Goal: Task Accomplishment & Management: Complete application form

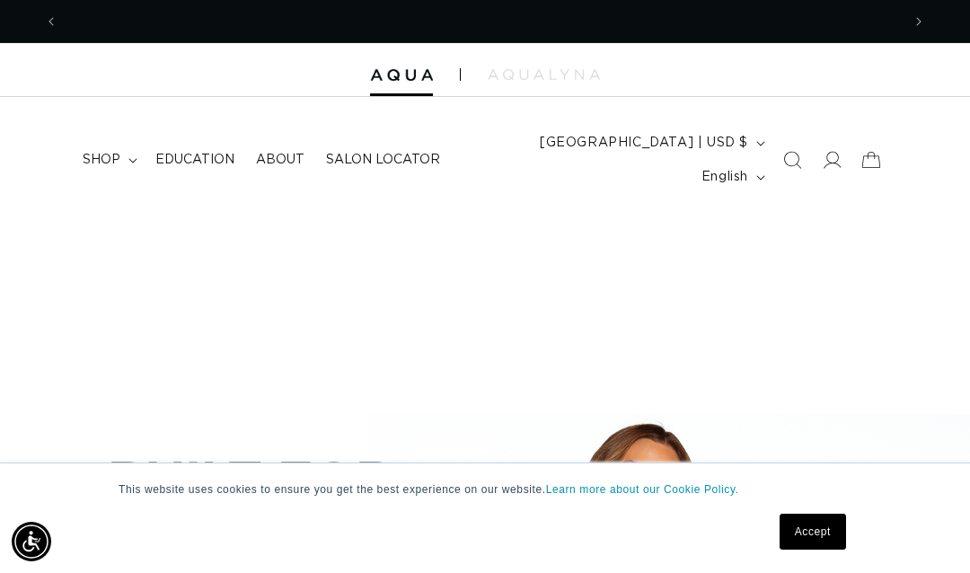
scroll to position [0, 842]
click at [799, 534] on link "Accept" at bounding box center [813, 532] width 66 height 36
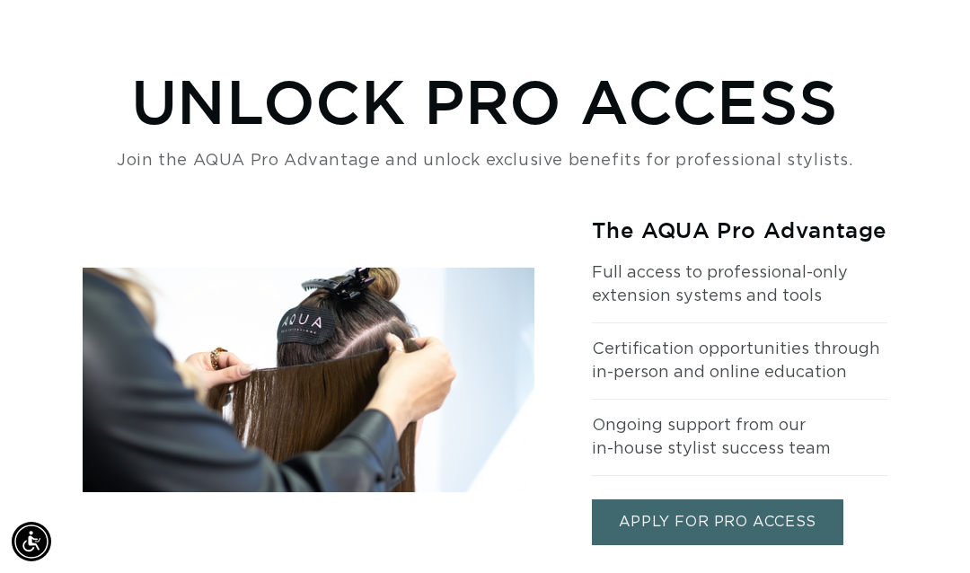
scroll to position [1908, 0]
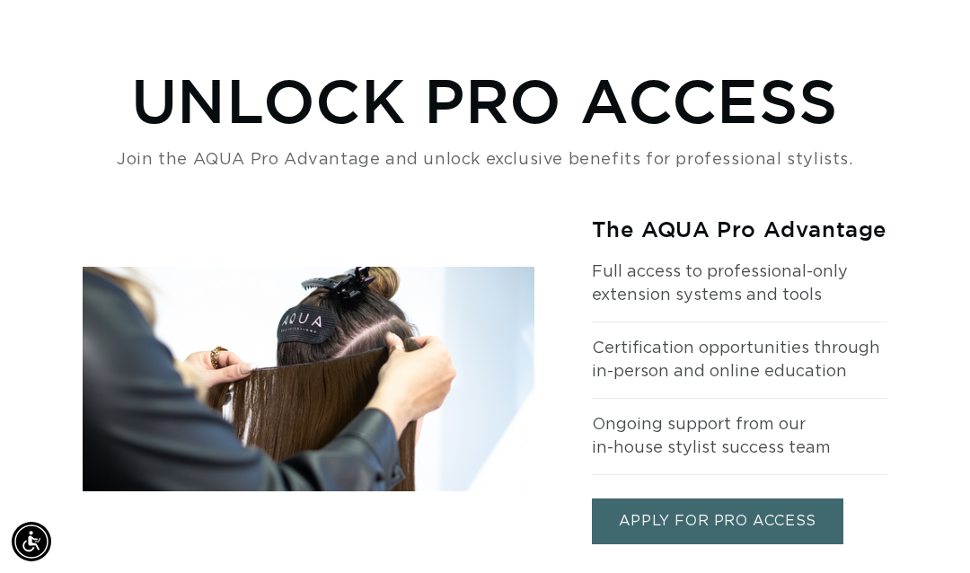
click at [701, 499] on link "APPLY FOR PRO ACCESS" at bounding box center [717, 521] width 251 height 46
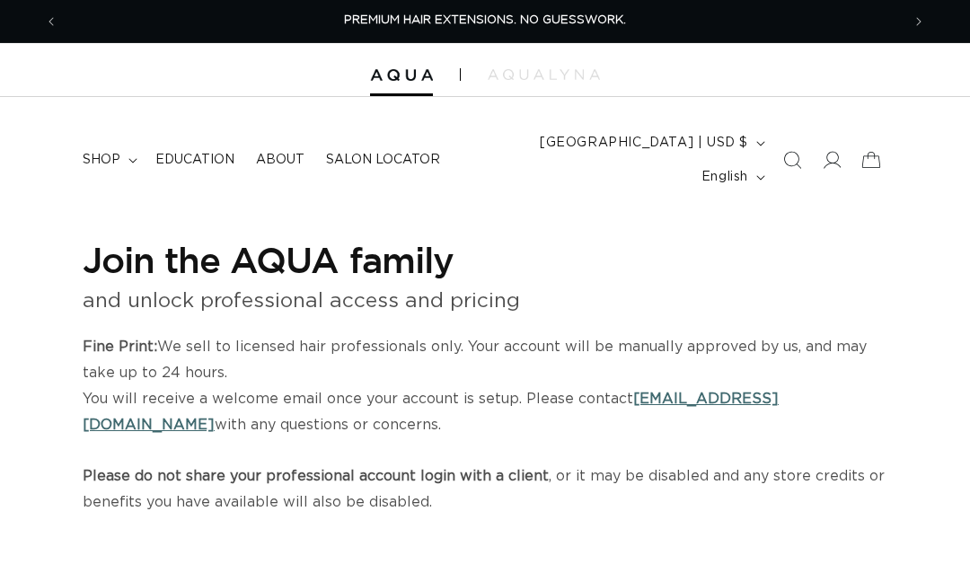
select select "US"
select select "[GEOGRAPHIC_DATA]"
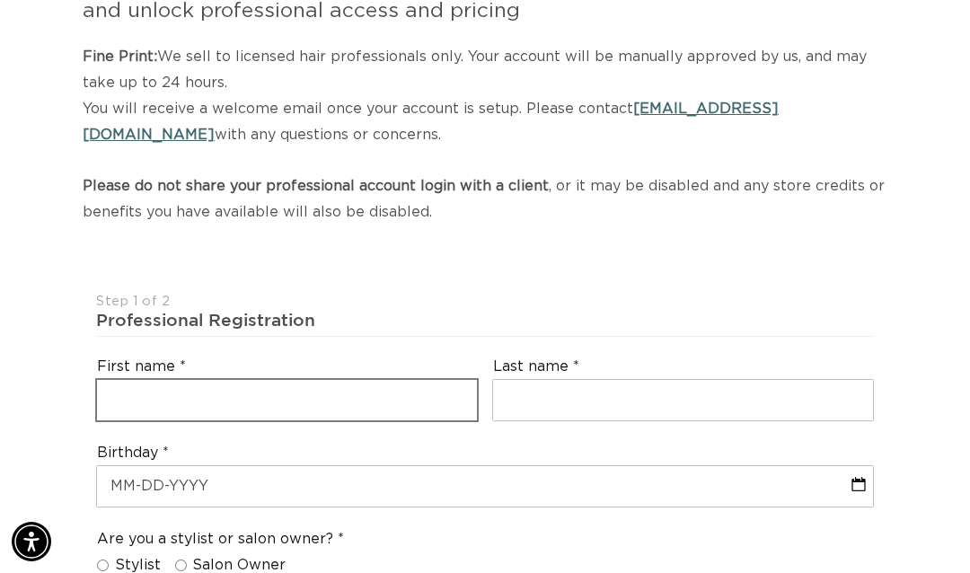
scroll to position [0, 1685]
click at [198, 380] on input "text" at bounding box center [287, 400] width 380 height 40
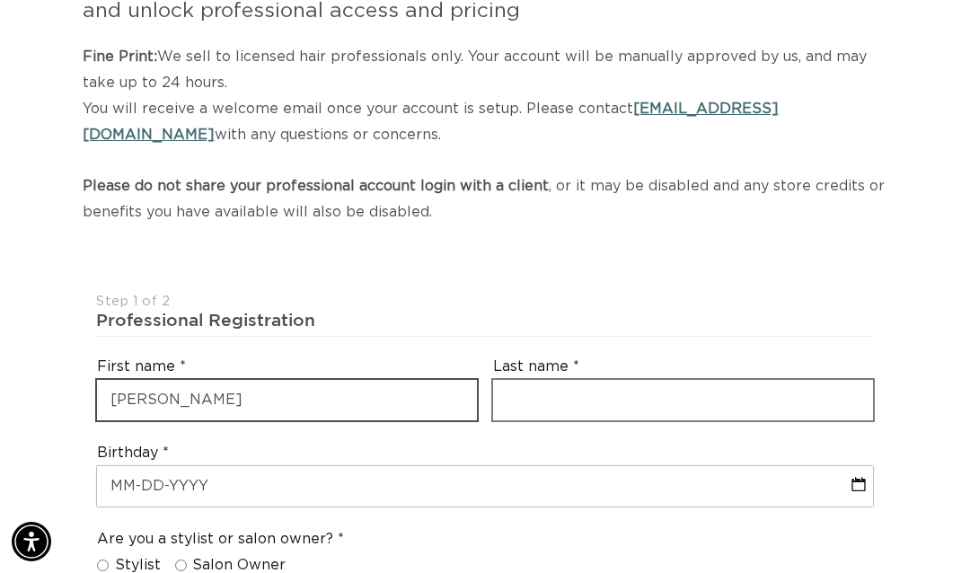
type input "Robyn"
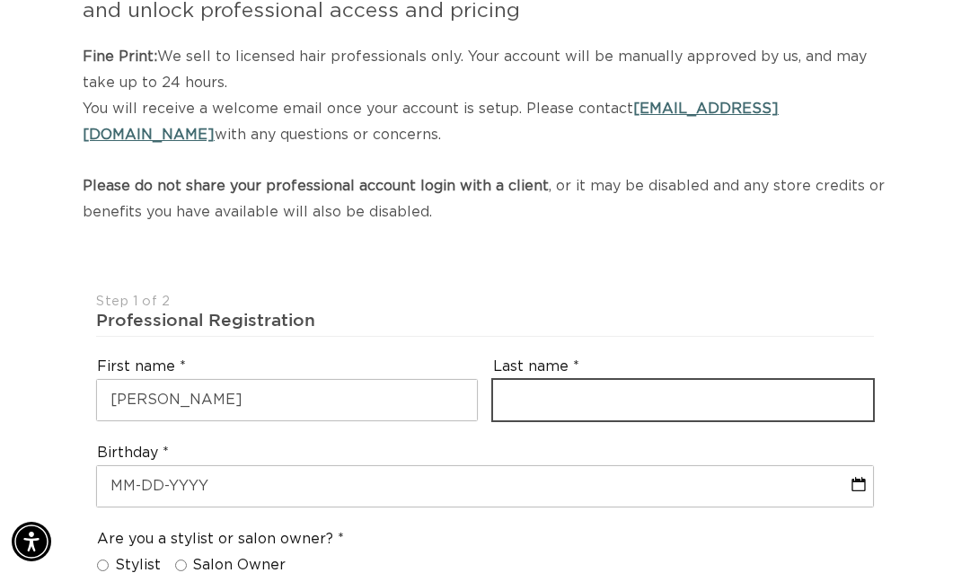
click at [541, 380] on input "text" at bounding box center [683, 400] width 380 height 40
type input "Ackerman"
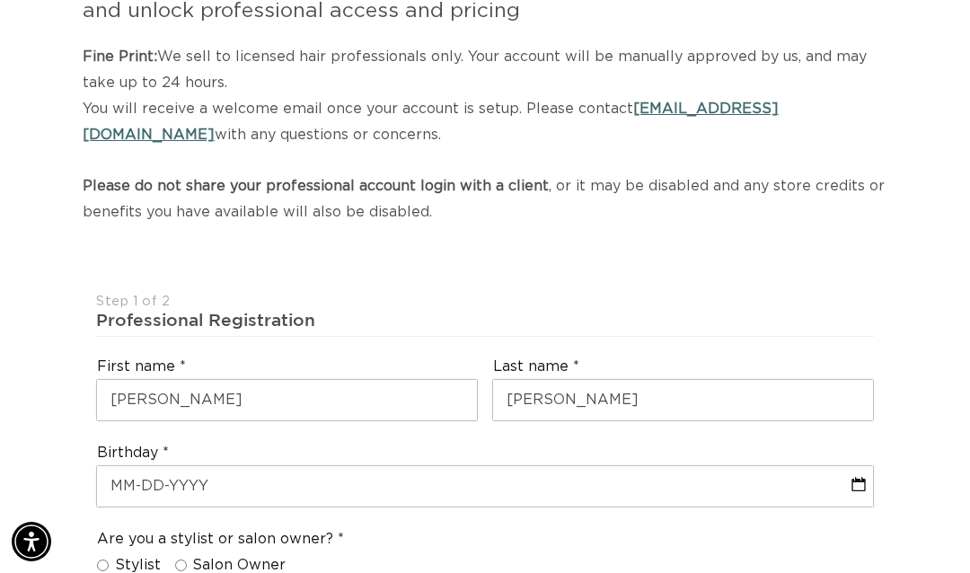
click at [489, 196] on p "Fine Print: We sell to licensed hair professionals only. Your account will be m…" at bounding box center [485, 134] width 805 height 181
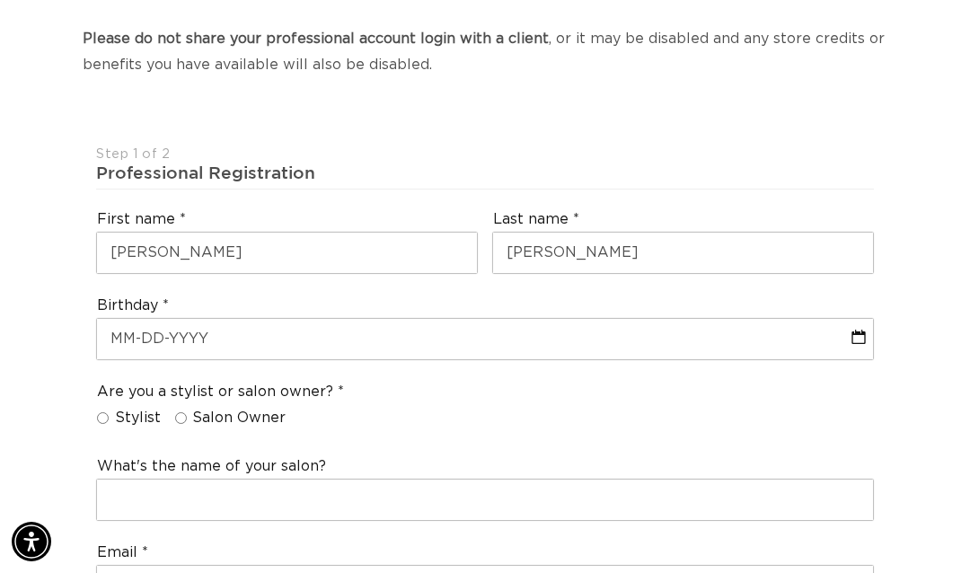
scroll to position [586, 0]
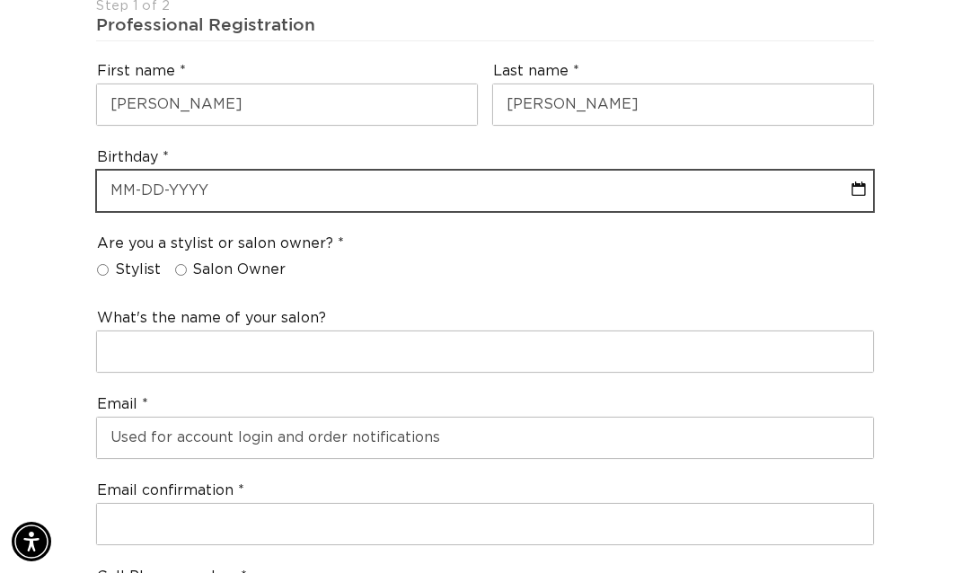
click at [205, 171] on input "text" at bounding box center [485, 191] width 776 height 40
select select "9"
select select "2025"
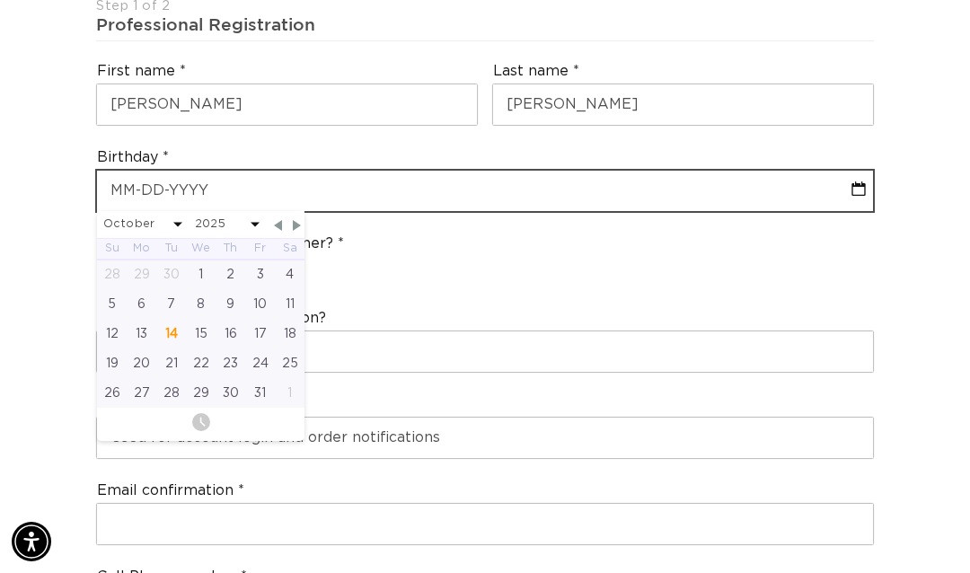
scroll to position [0, 1685]
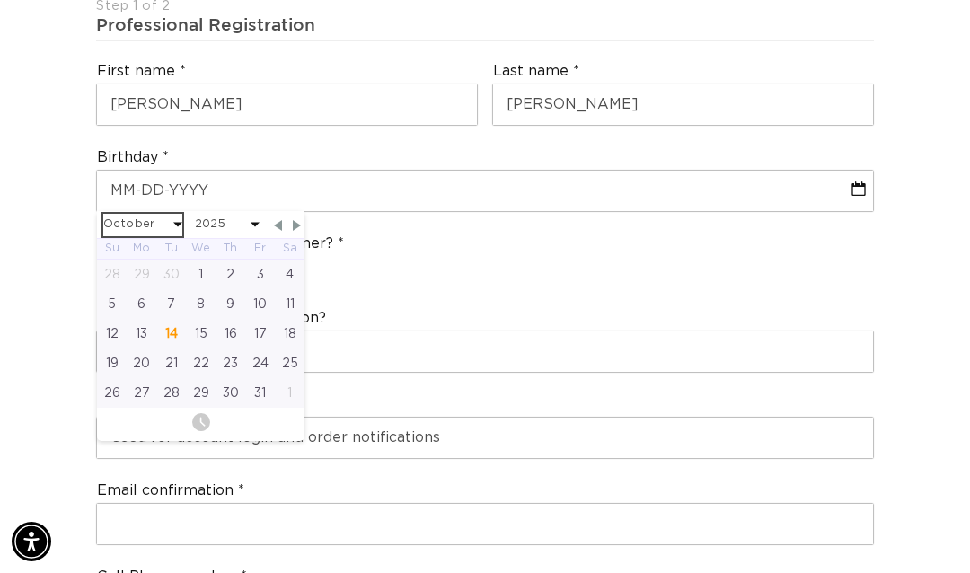
click at [141, 214] on select "January February March April May June July August September October November De…" at bounding box center [142, 225] width 79 height 22
select select "2"
select select "2025"
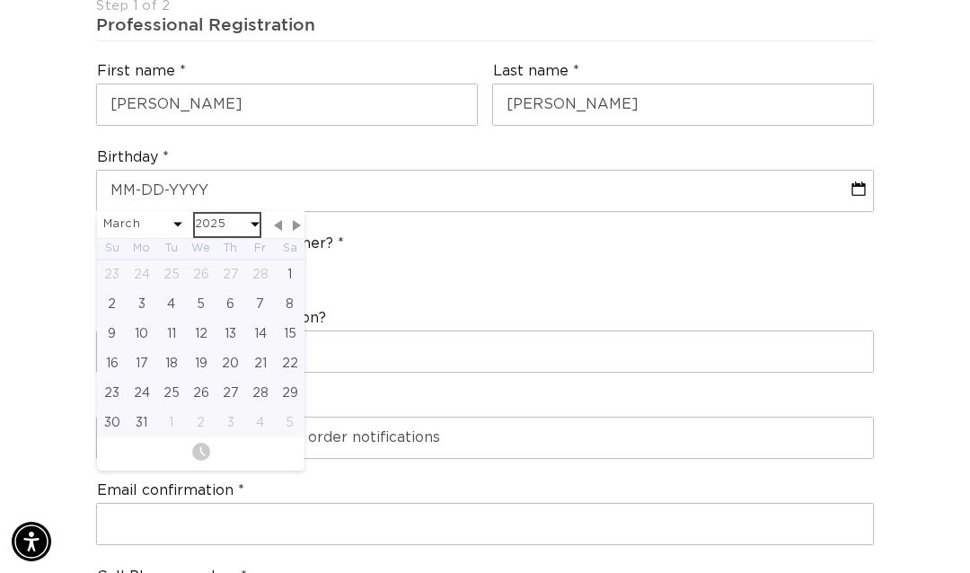
click at [214, 214] on select "2045 2044 2043 2042 2041 2040 2039 2038 2037 2036 2035 2034 2033 2032 2031 2030…" at bounding box center [227, 225] width 65 height 22
select select "2"
select select "1970"
click at [252, 289] on div "13" at bounding box center [260, 304] width 30 height 30
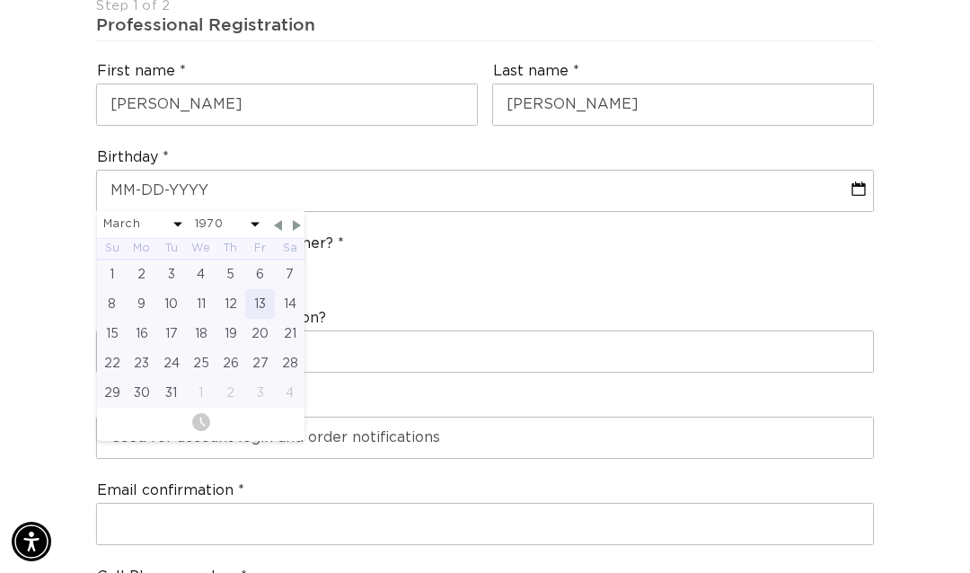
type input "03-13-1970"
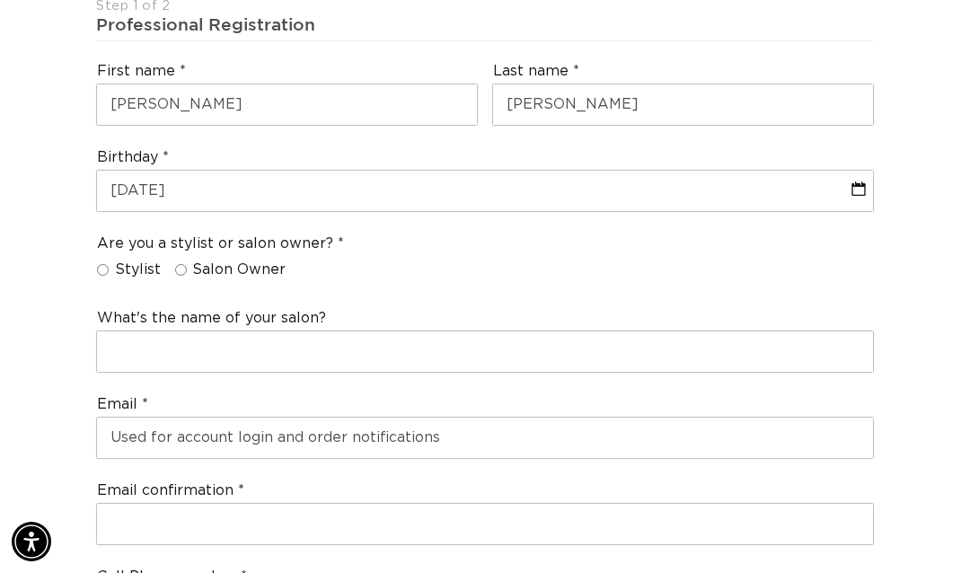
scroll to position [0, 0]
click at [107, 264] on input "Stylist" at bounding box center [103, 270] width 12 height 12
radio input "true"
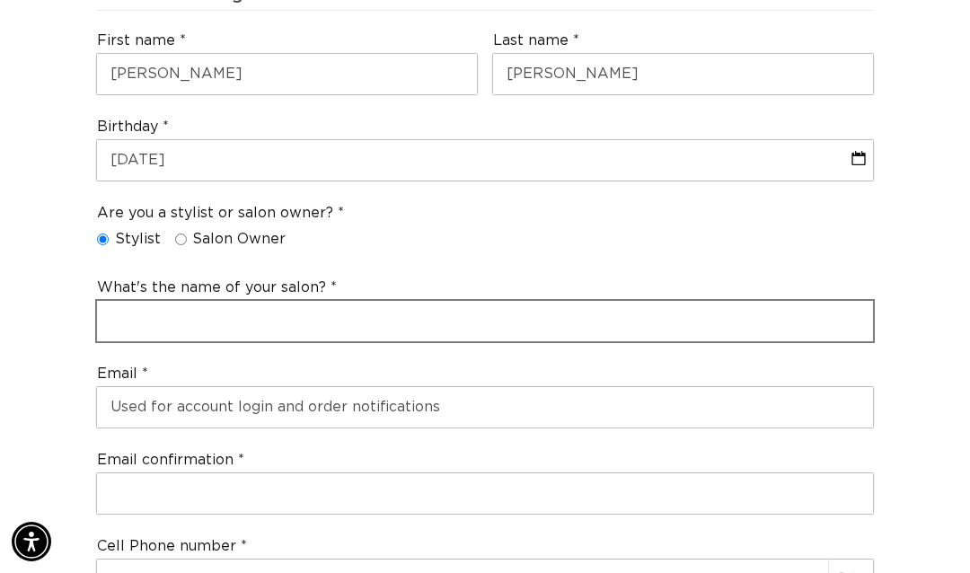
scroll to position [0, 842]
click at [186, 301] on input "text" at bounding box center [485, 321] width 776 height 40
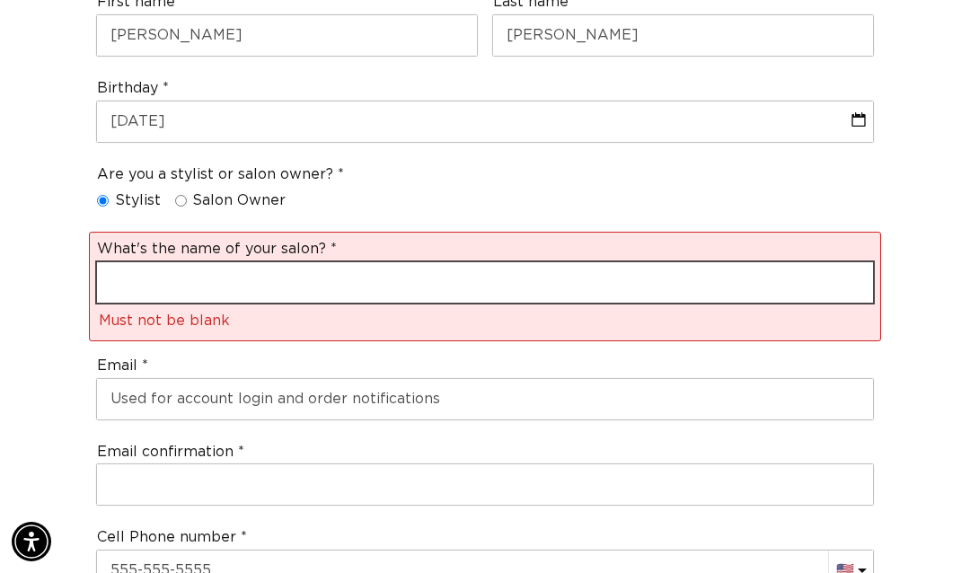
scroll to position [0, 0]
